Goal: Transaction & Acquisition: Purchase product/service

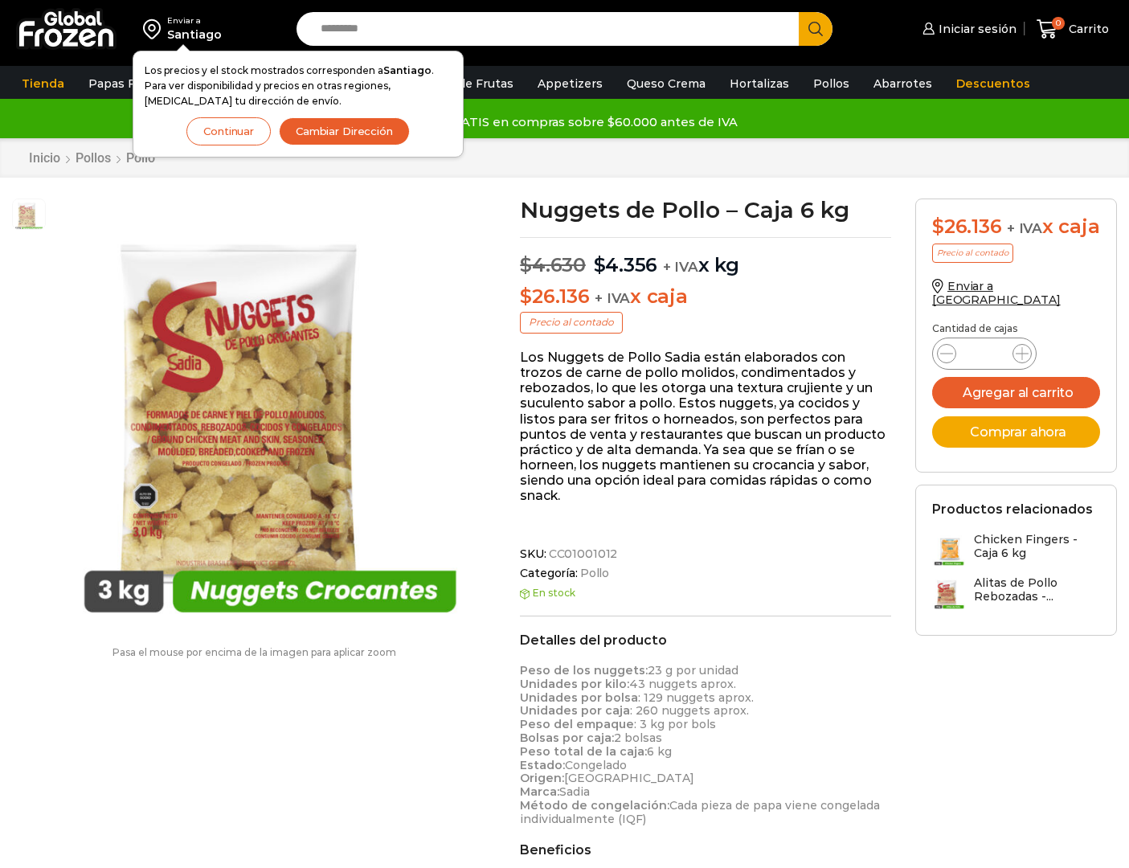
scroll to position [1, 0]
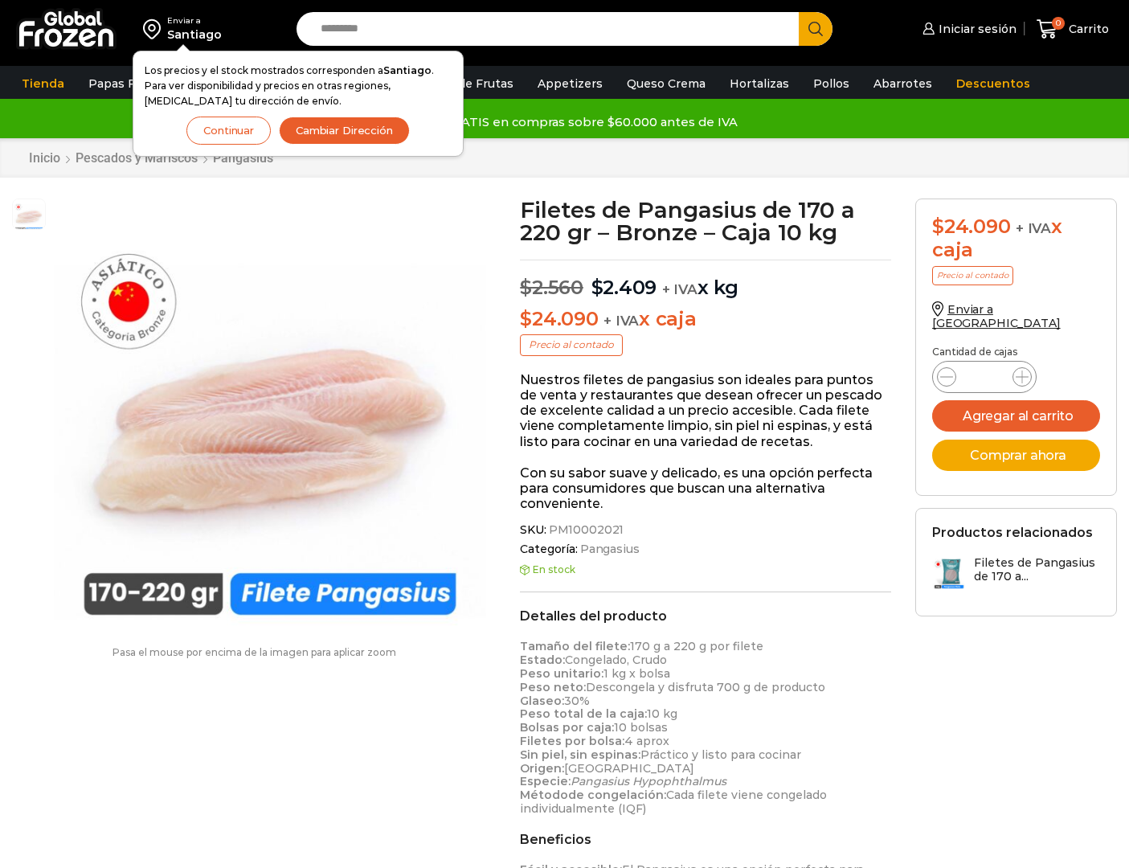
scroll to position [1, 0]
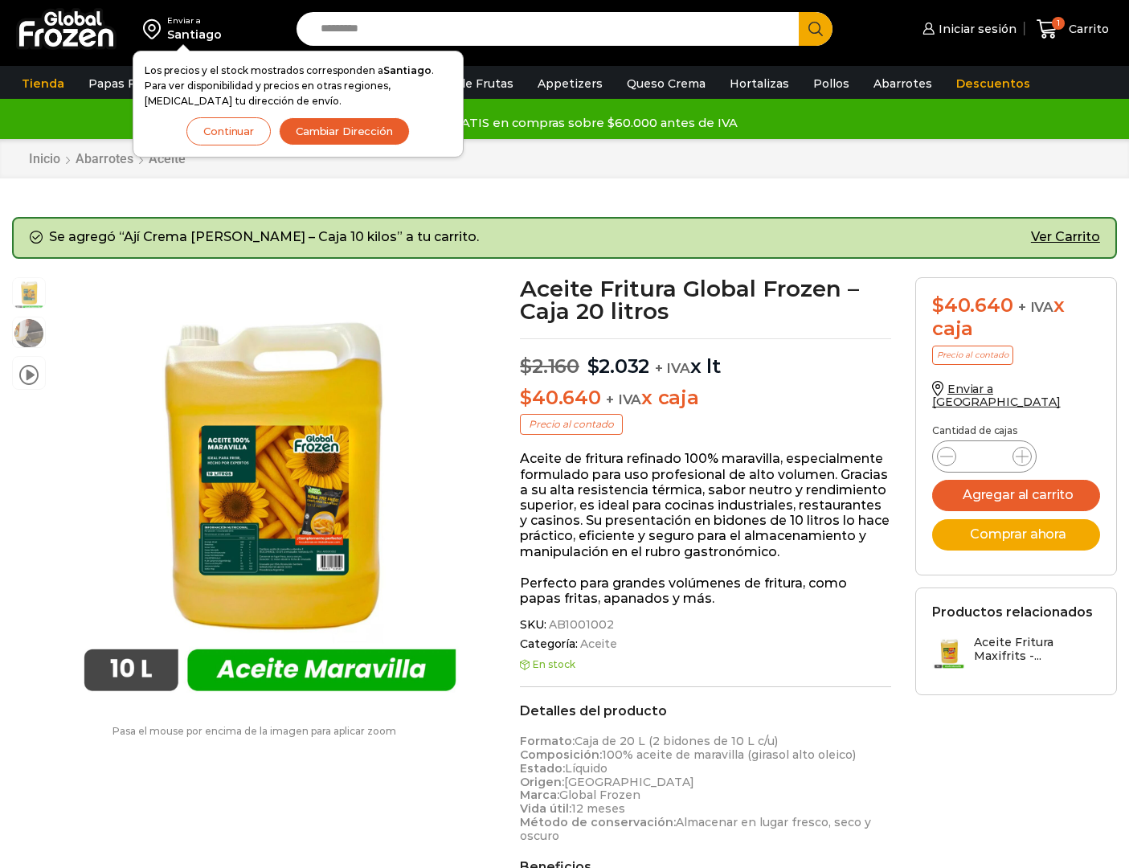
scroll to position [1, 0]
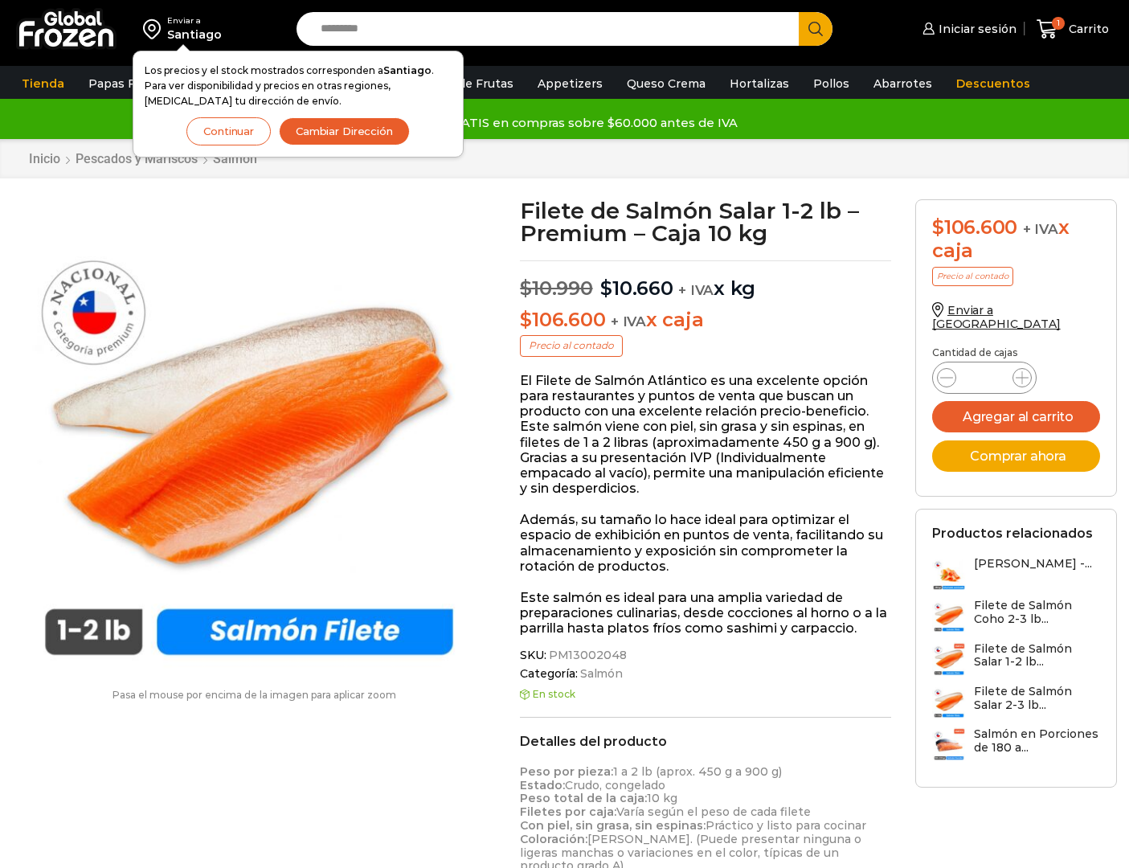
scroll to position [1, 0]
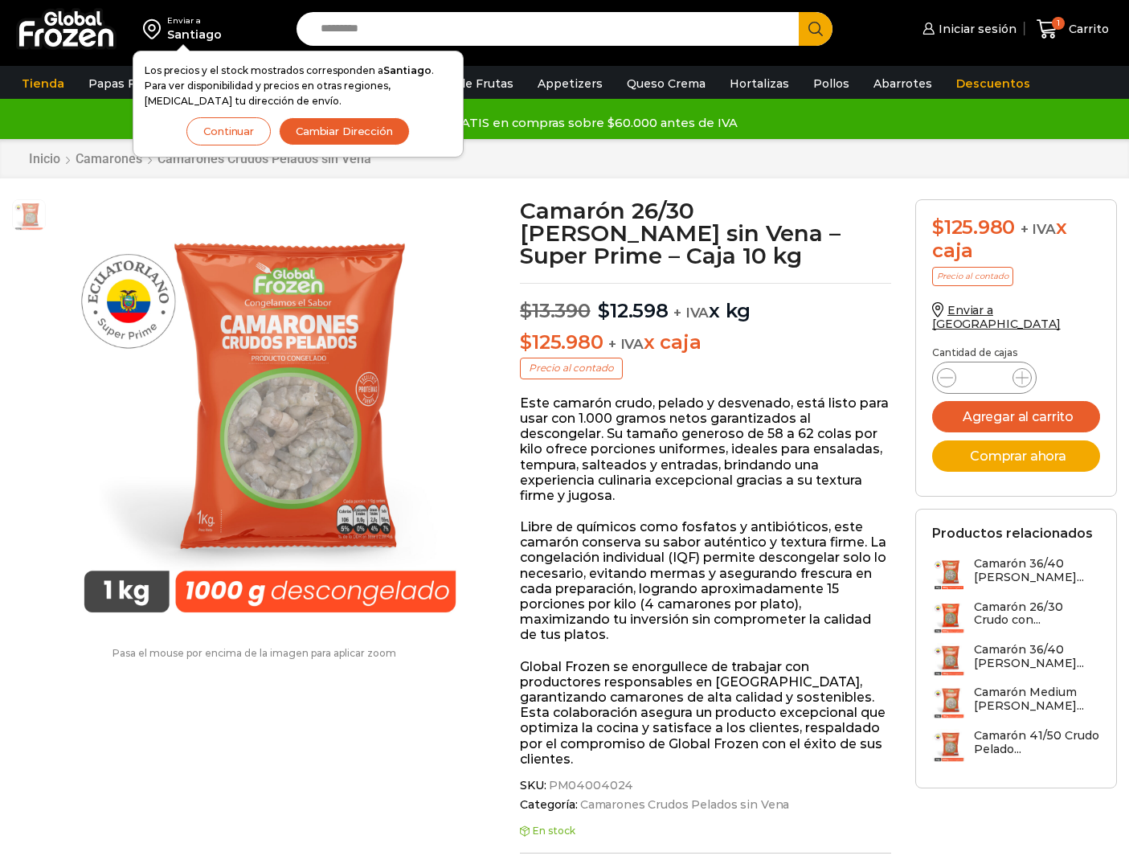
scroll to position [1, 0]
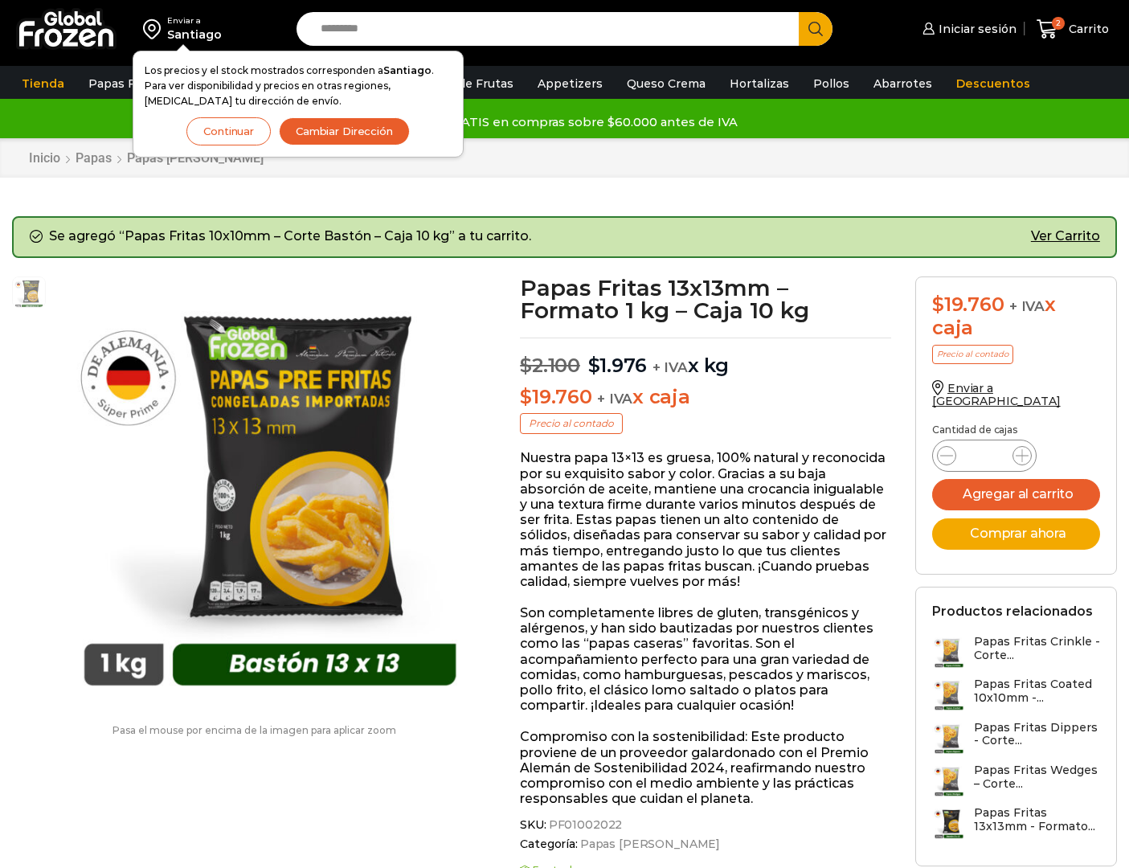
scroll to position [1, 0]
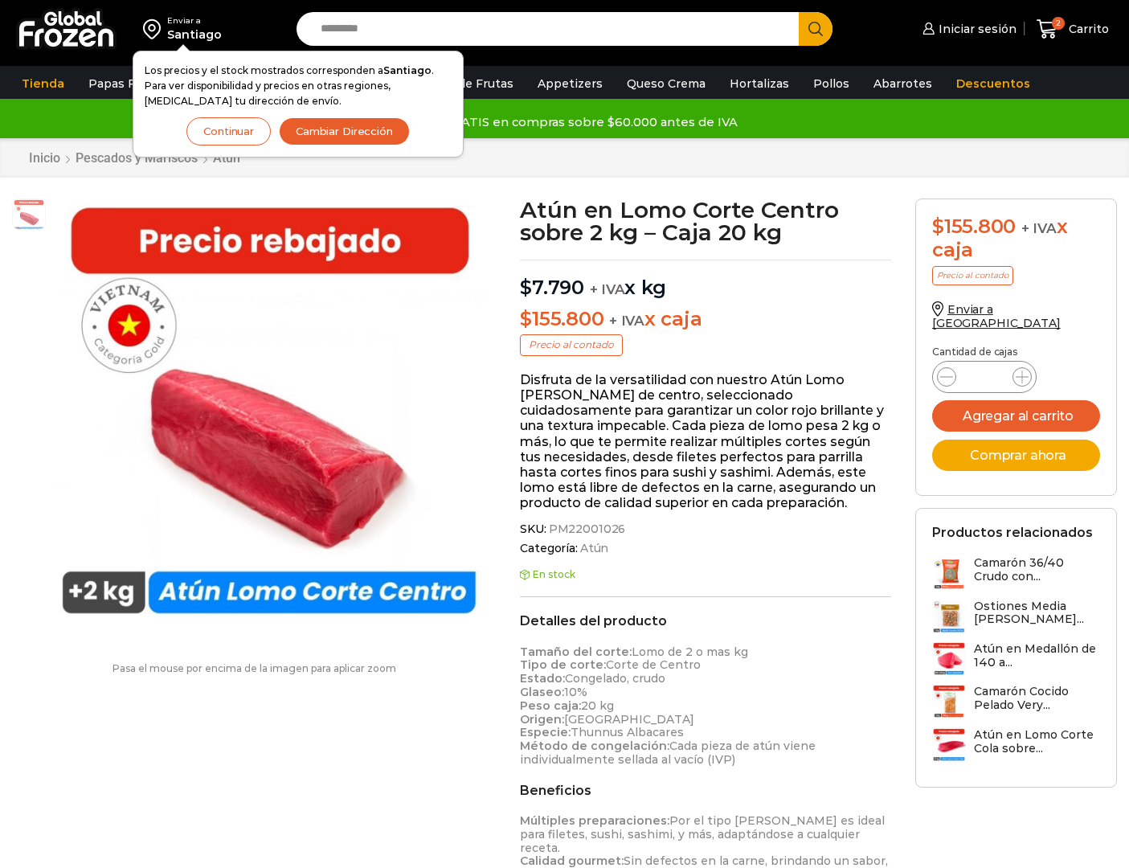
scroll to position [1, 0]
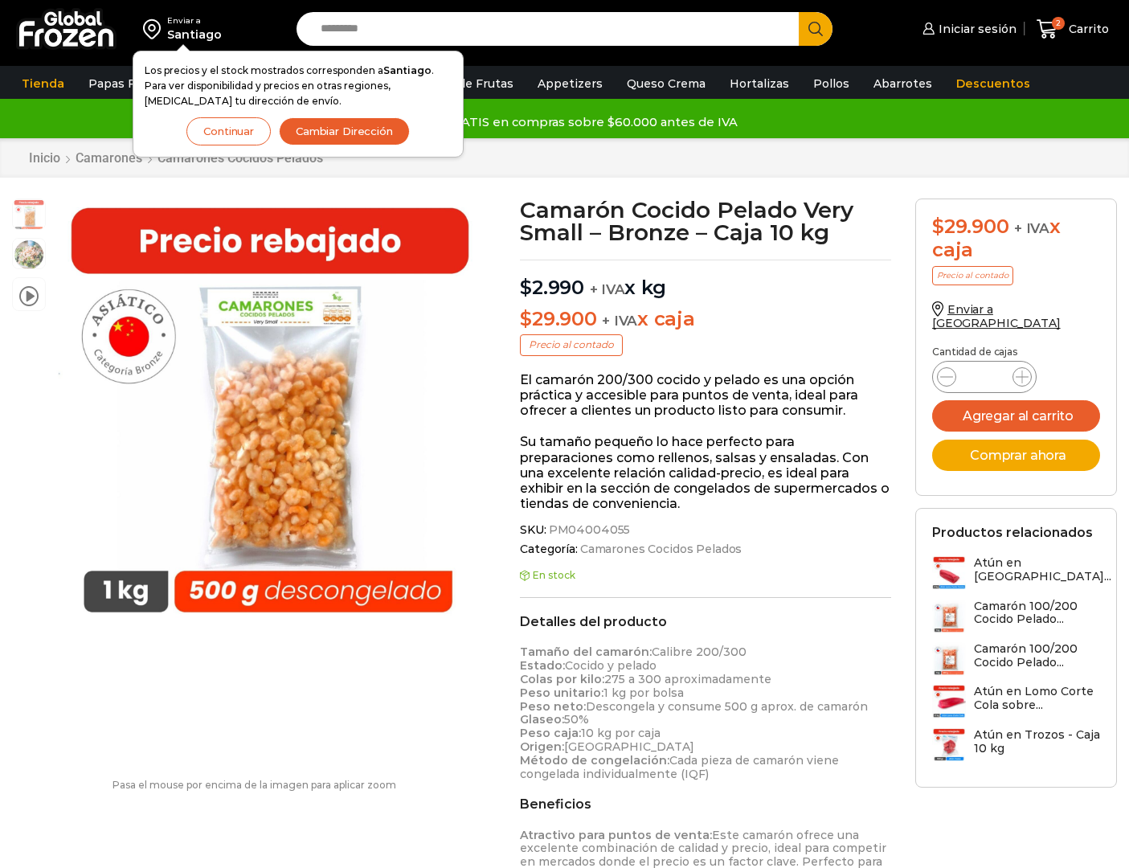
scroll to position [1, 0]
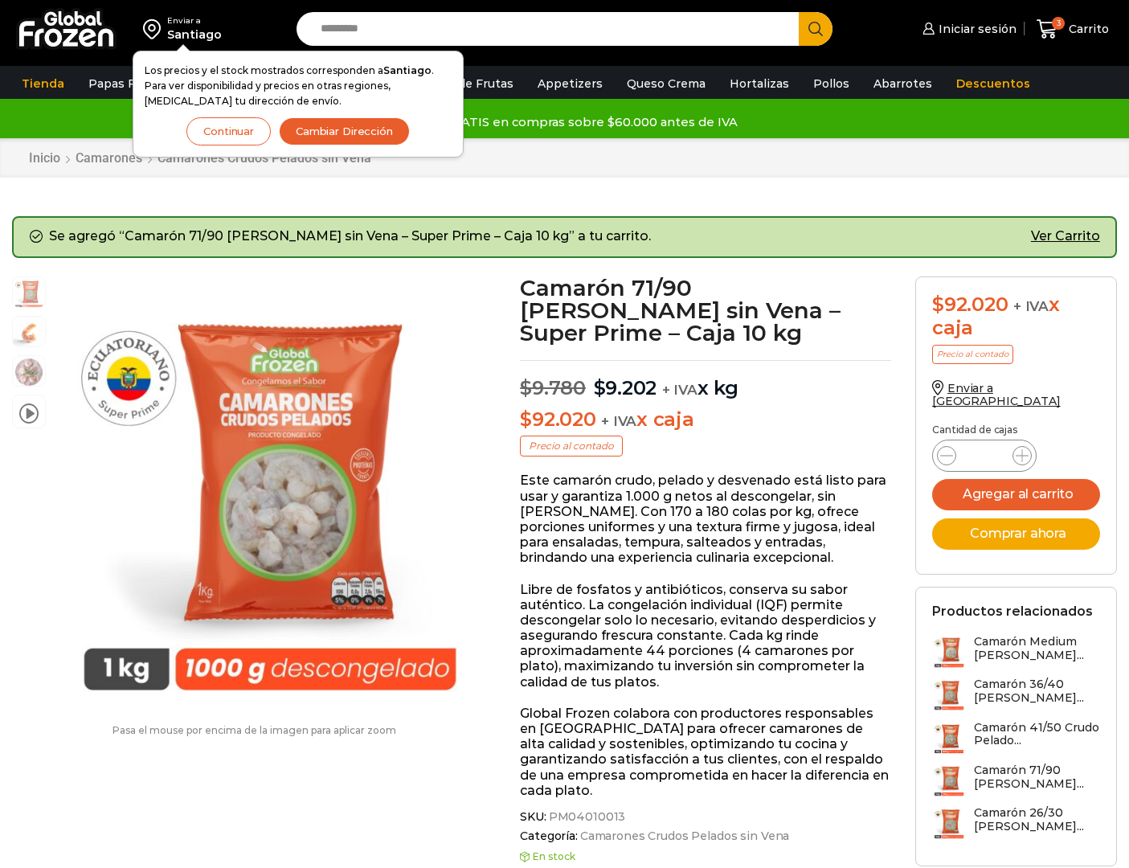
scroll to position [1, 0]
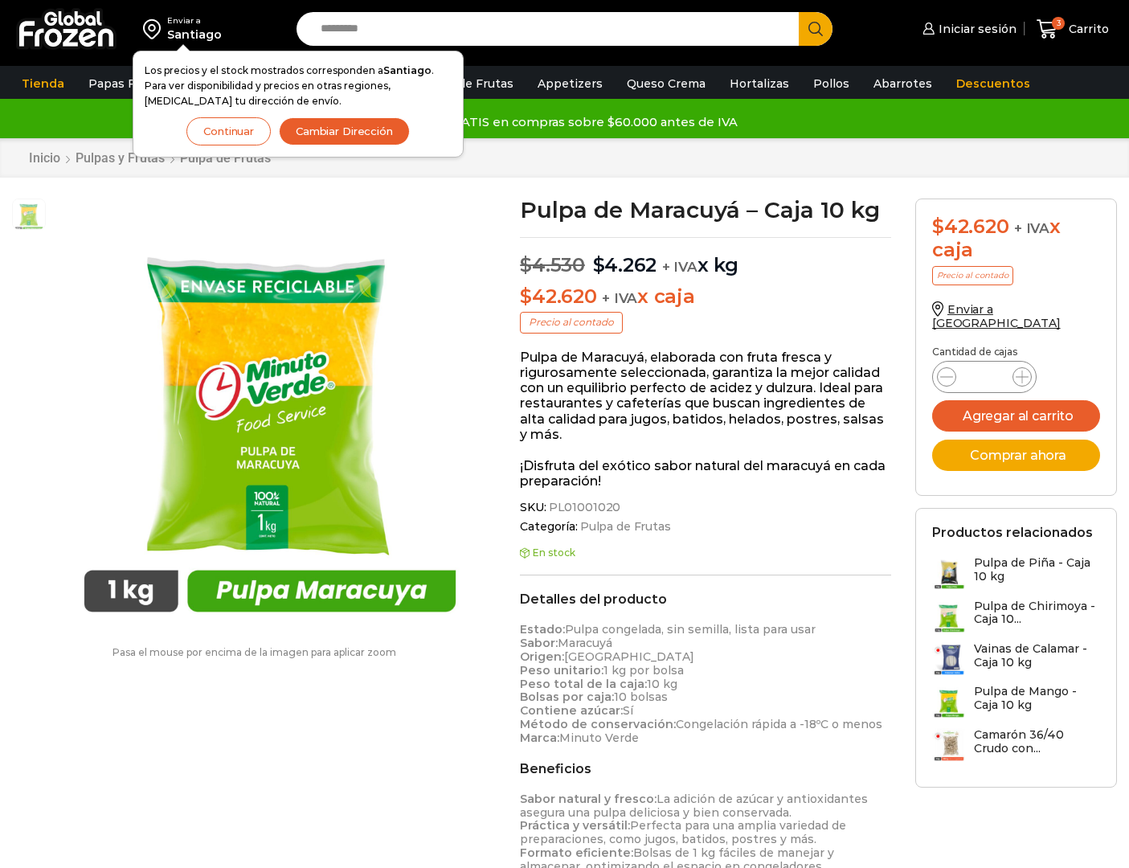
scroll to position [1, 0]
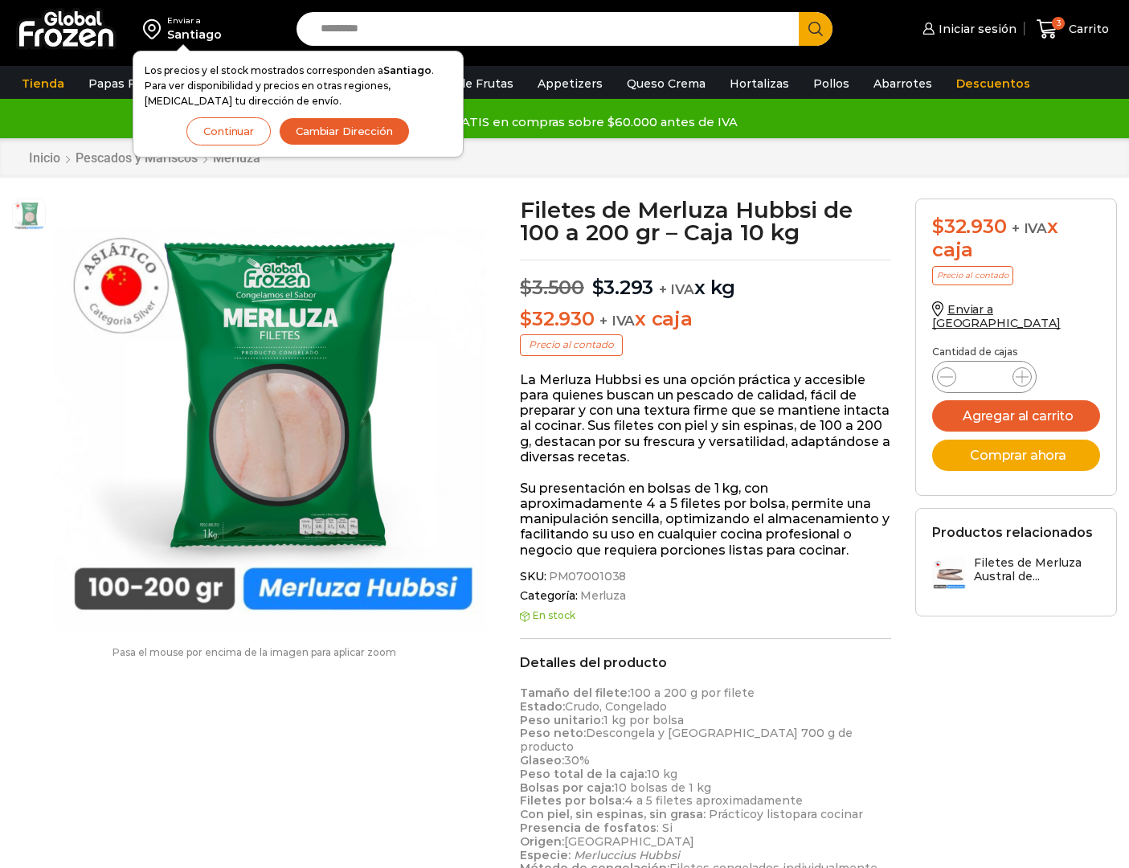
scroll to position [1, 0]
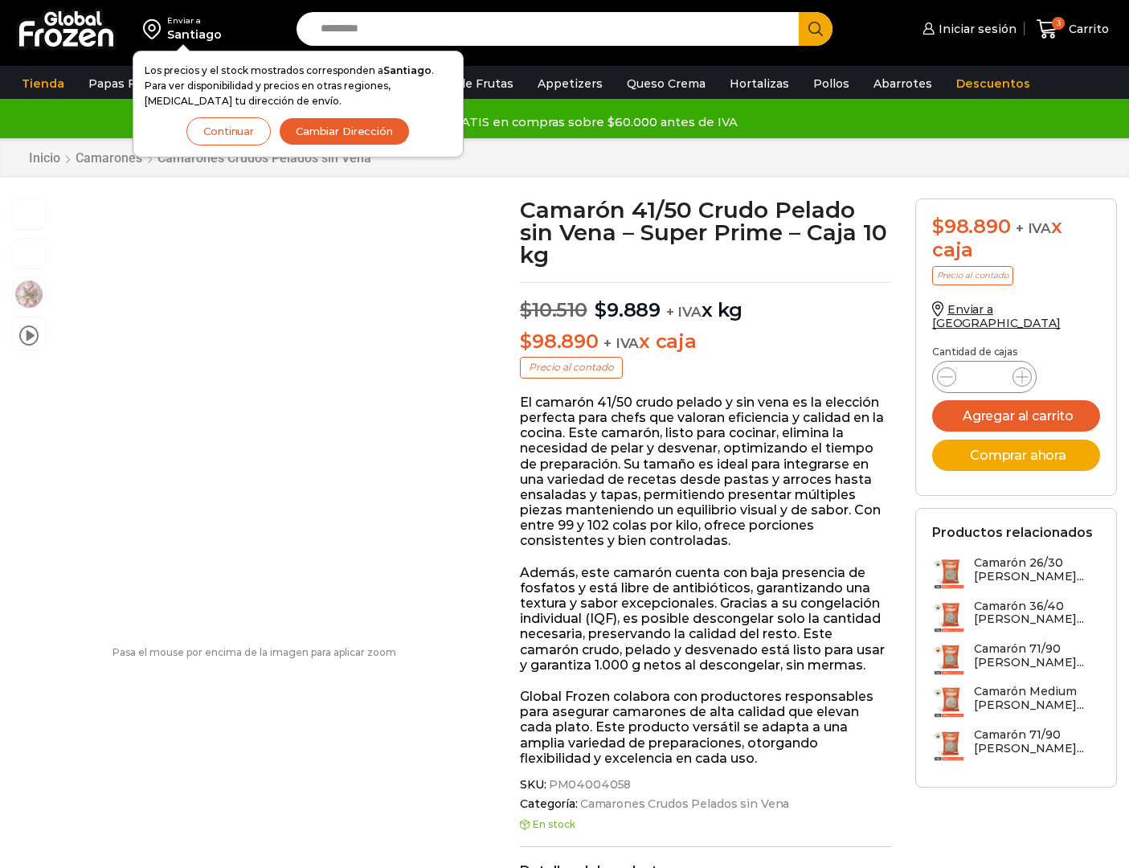
scroll to position [1, 0]
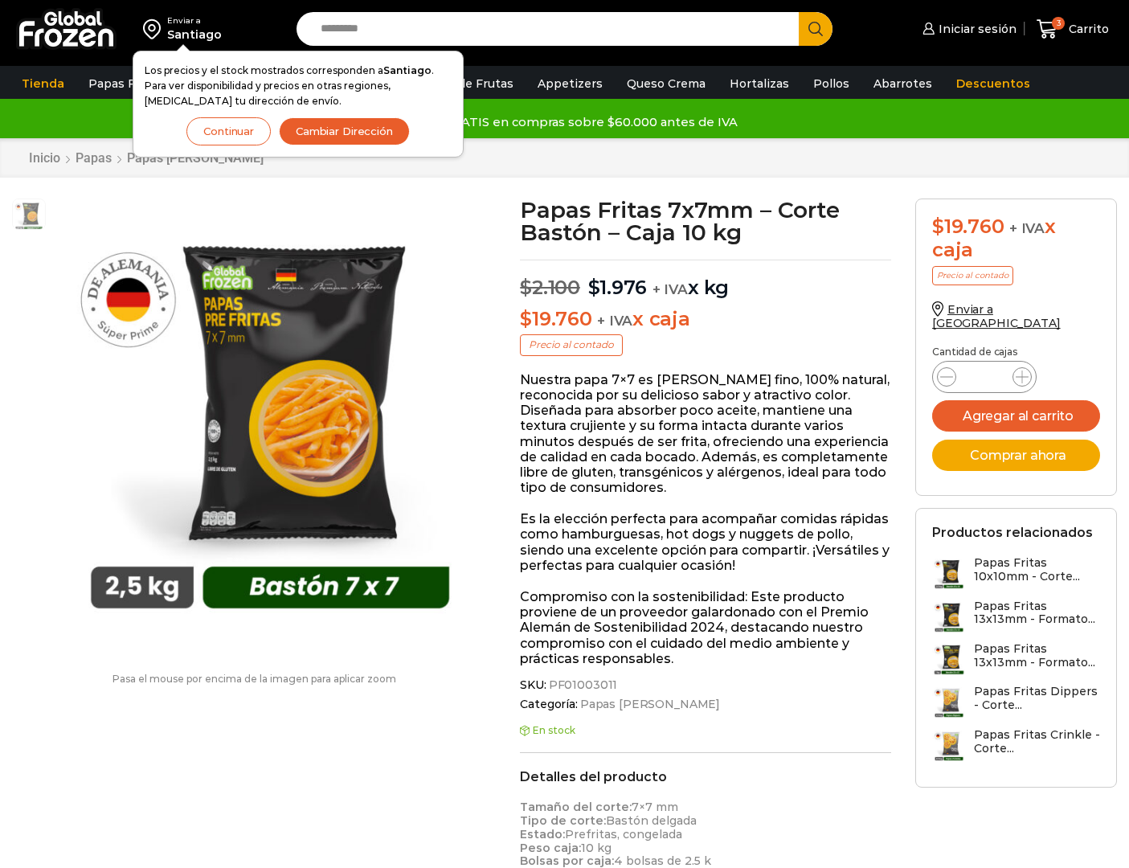
scroll to position [1, 0]
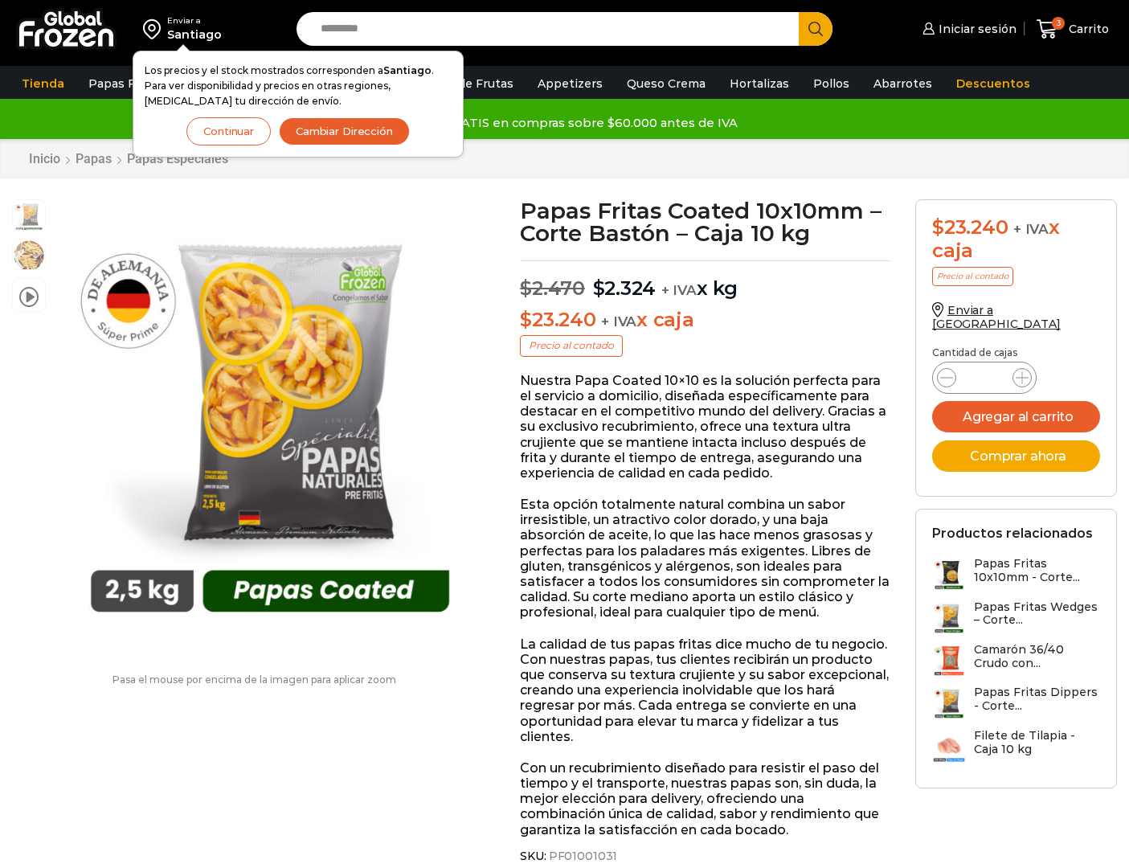
scroll to position [1, 0]
